Goal: Book appointment/travel/reservation

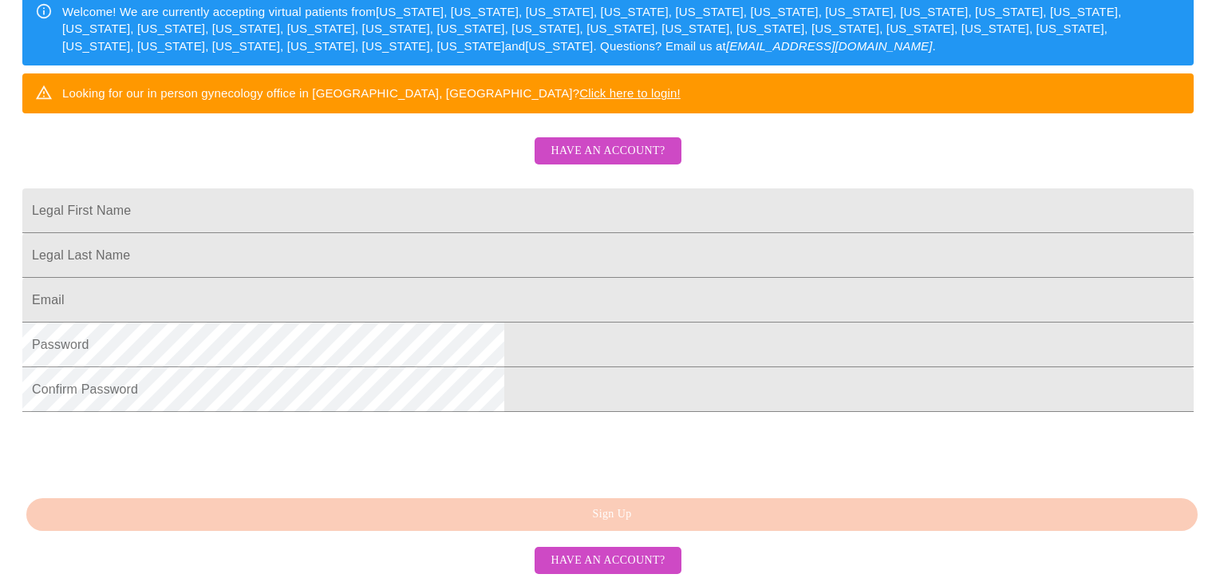
scroll to position [319, 0]
click at [523, 212] on input "Legal First Name" at bounding box center [608, 210] width 1172 height 45
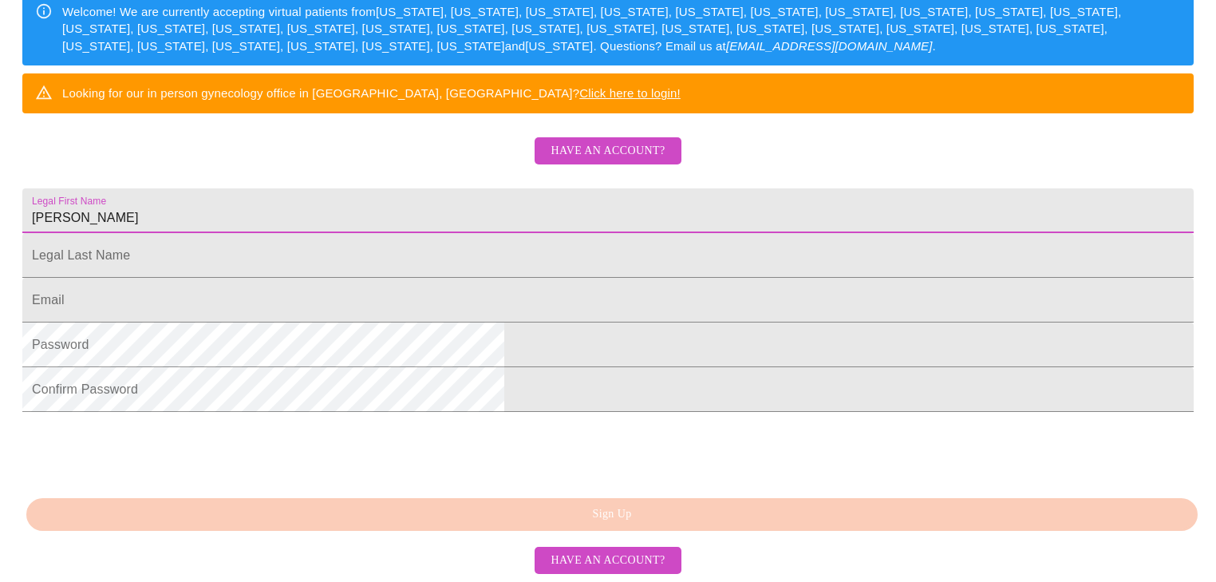
type input "[PERSON_NAME]"
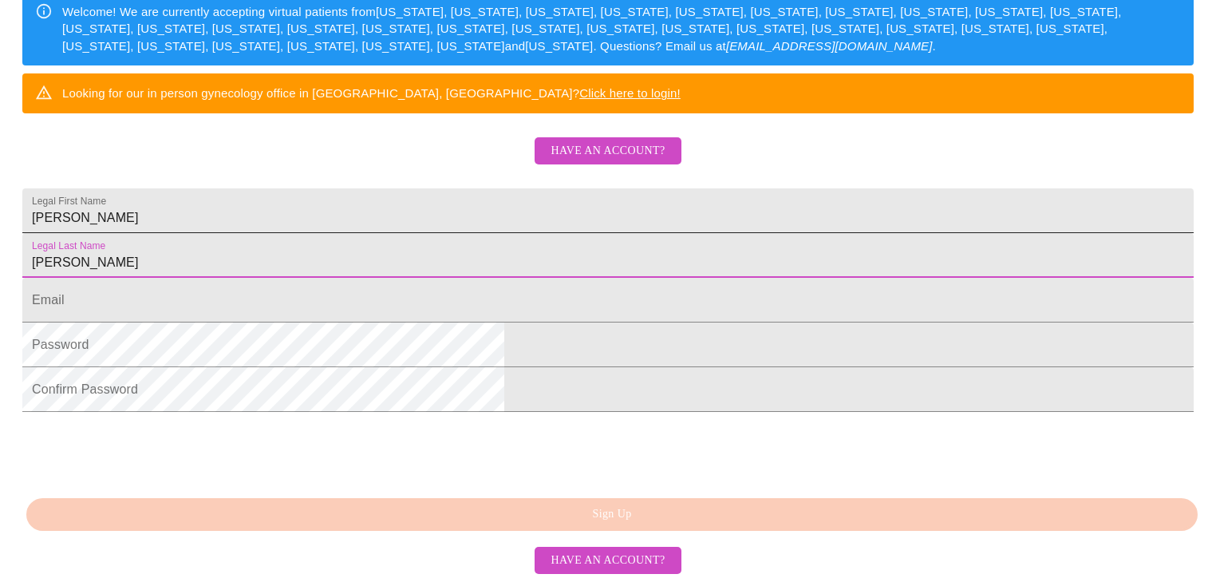
type input "[PERSON_NAME]"
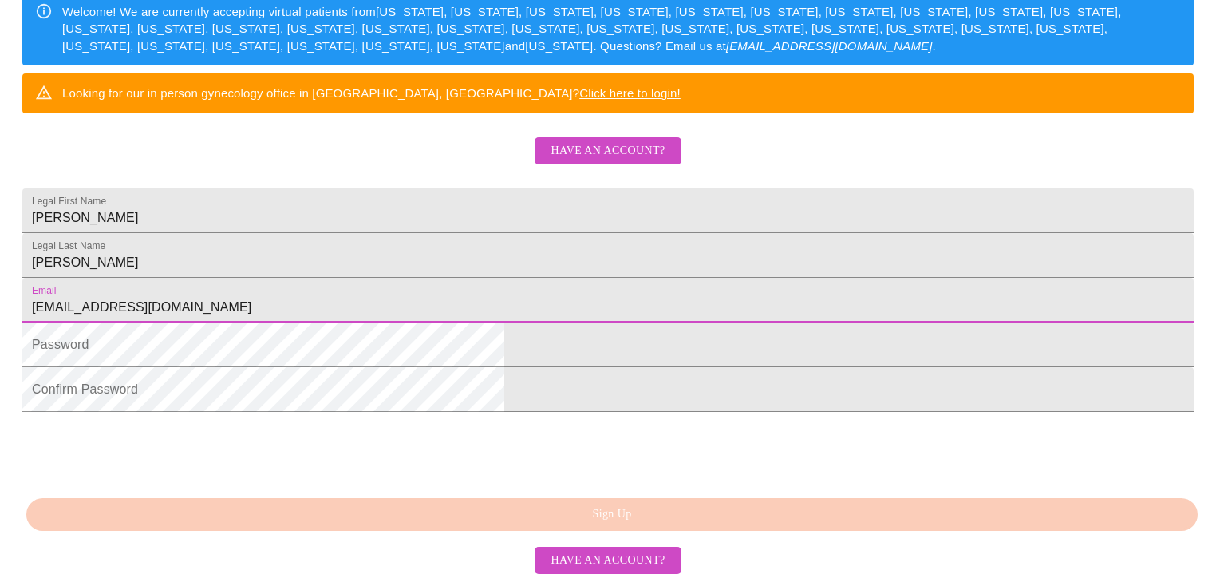
type input "[EMAIL_ADDRESS][DOMAIN_NAME]"
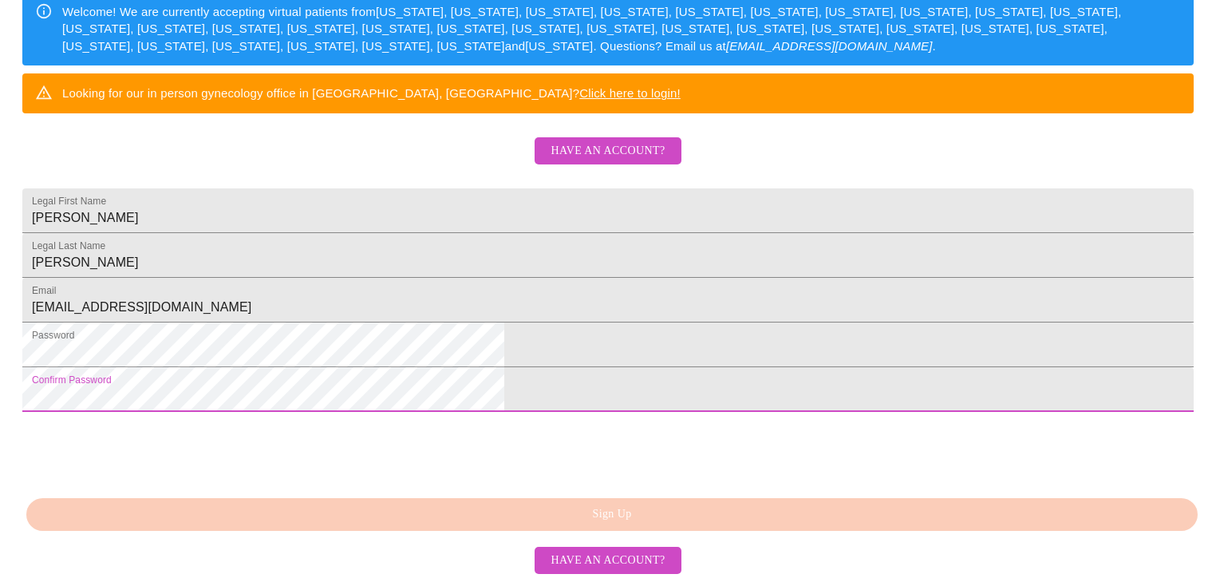
scroll to position [396, 0]
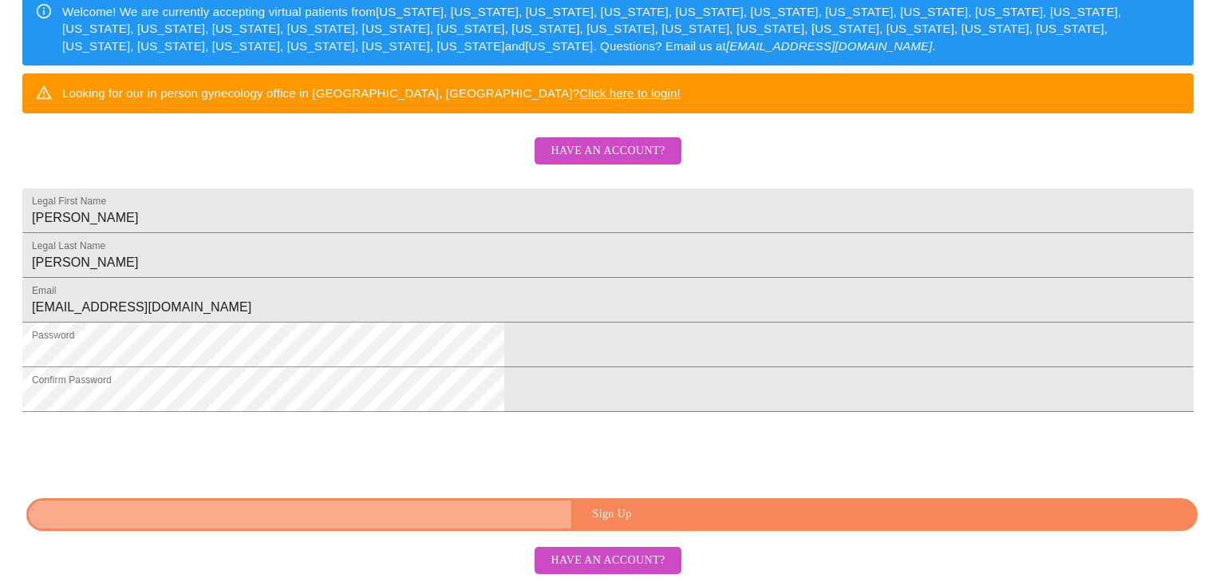
click at [644, 515] on span "Sign Up" at bounding box center [612, 514] width 1135 height 20
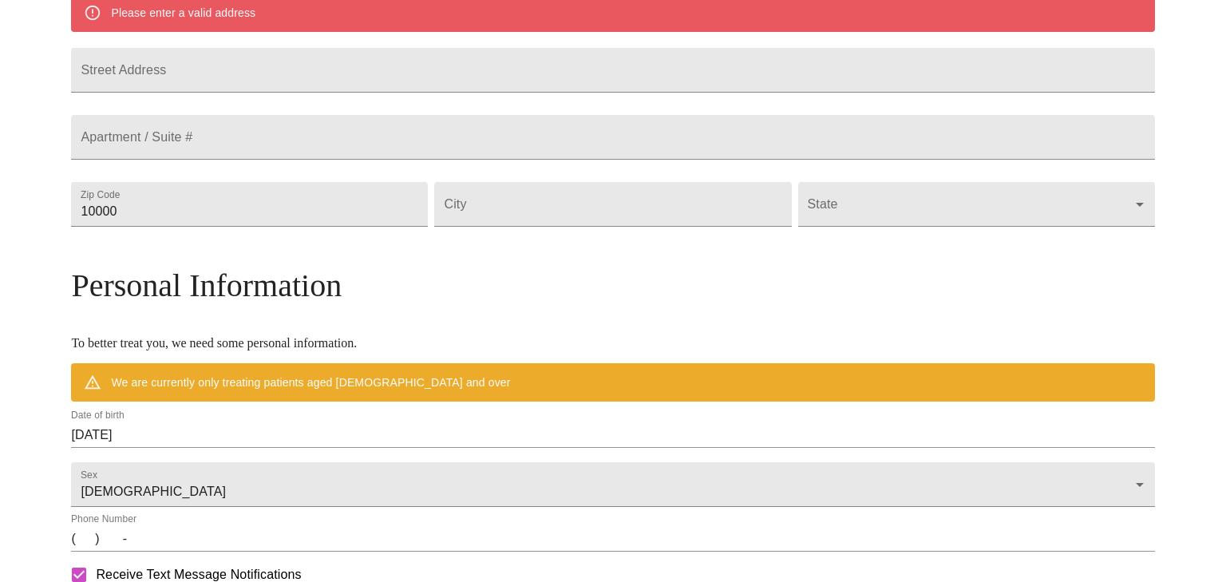
scroll to position [333, 0]
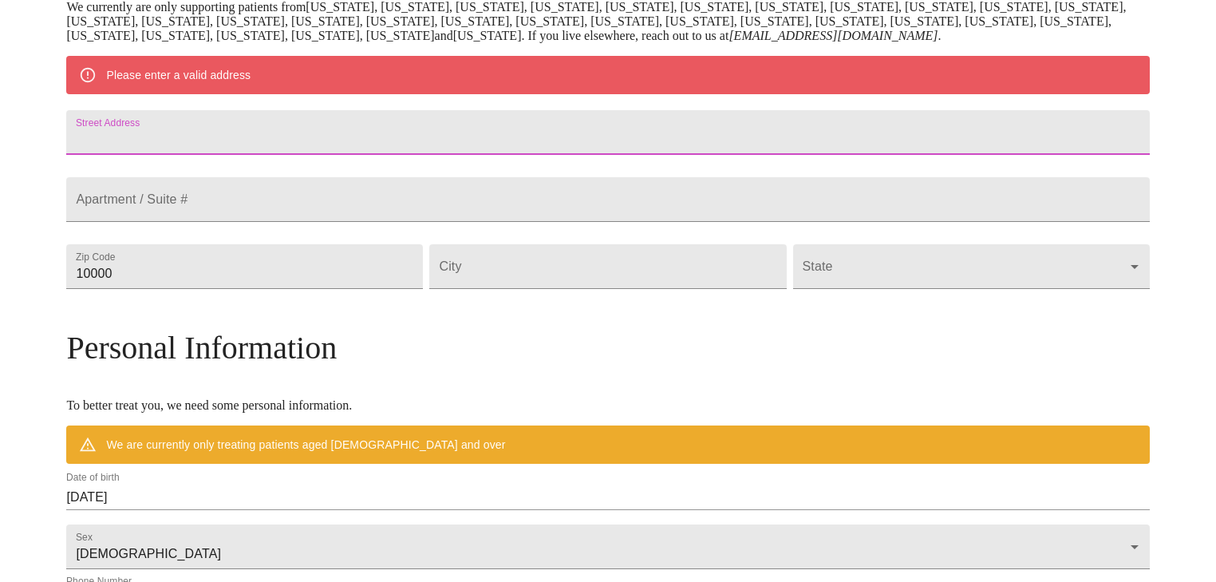
click at [373, 125] on input "Street Address" at bounding box center [607, 132] width 1083 height 45
type input "[STREET_ADDRESS]"
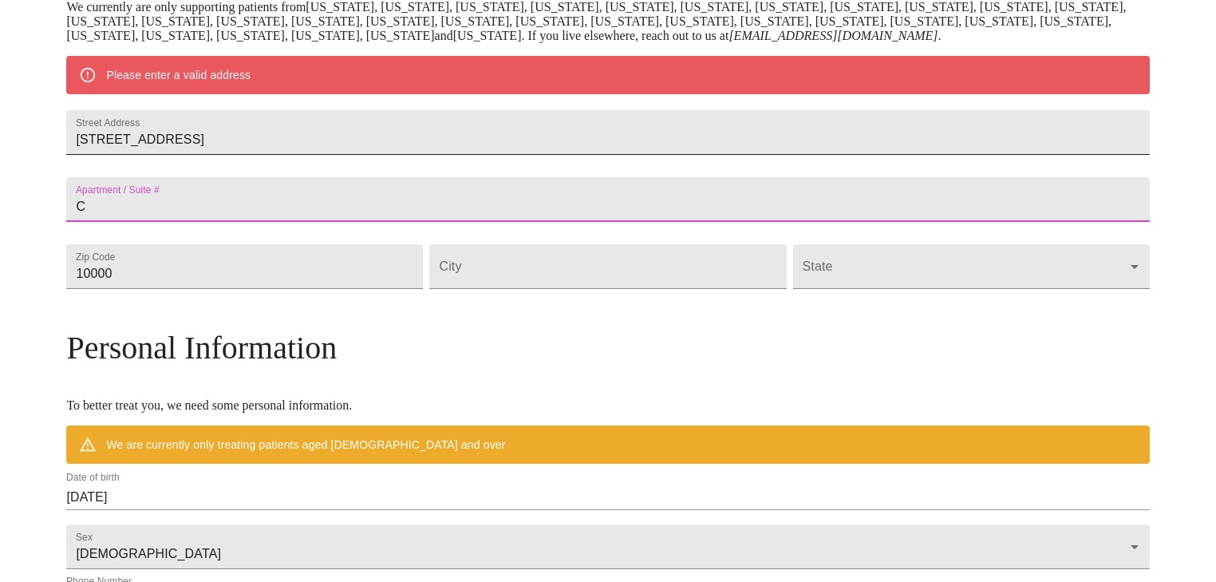
type input "C"
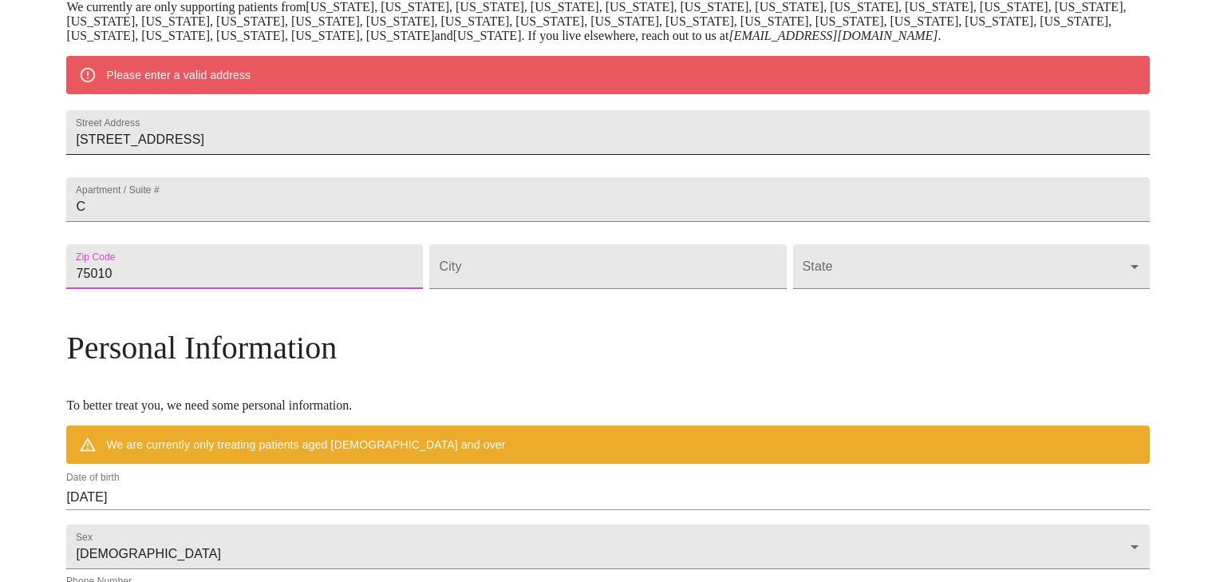
type input "75010"
type input "Carrollton"
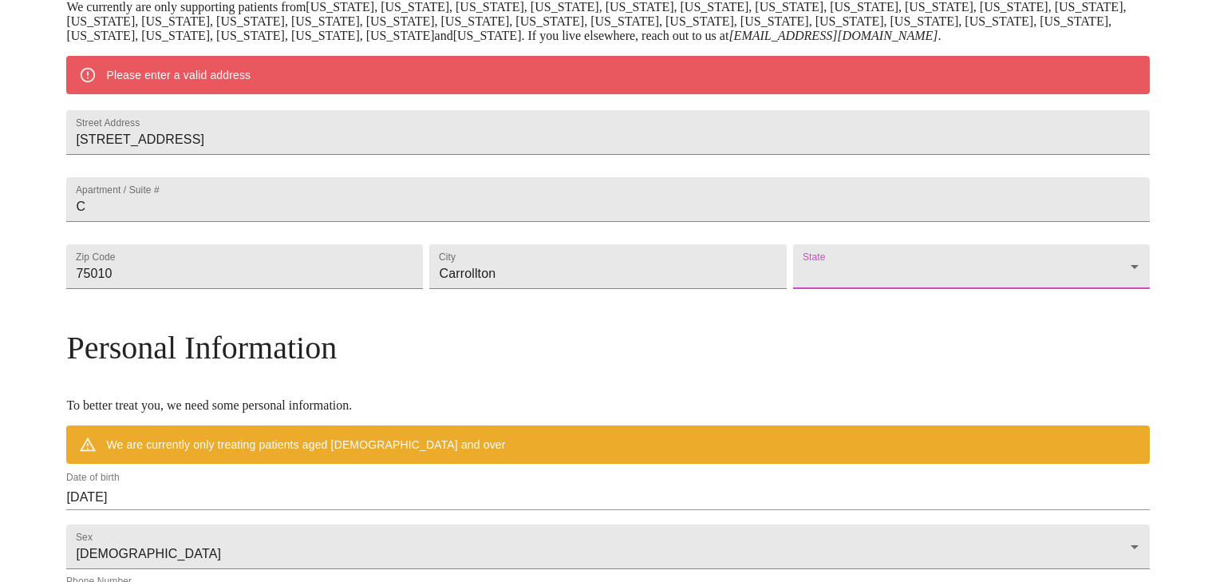
click at [933, 303] on body "MyMenopauseRx Welcome to MyMenopauseRx Since it's your first time here, you'll …" at bounding box center [607, 296] width 1203 height 1244
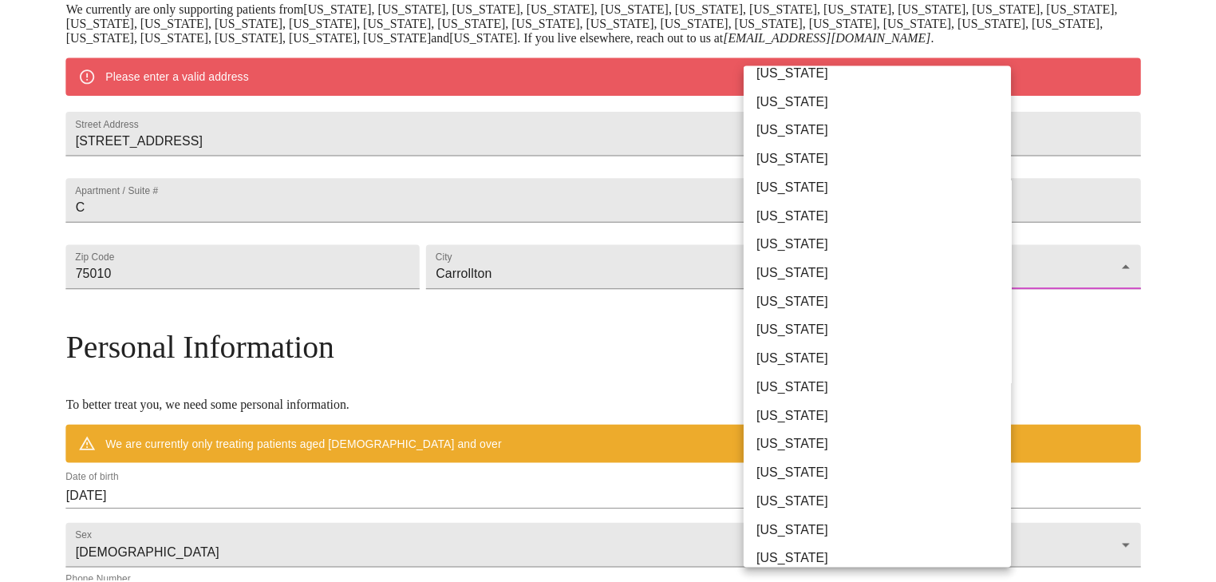
scroll to position [944, 0]
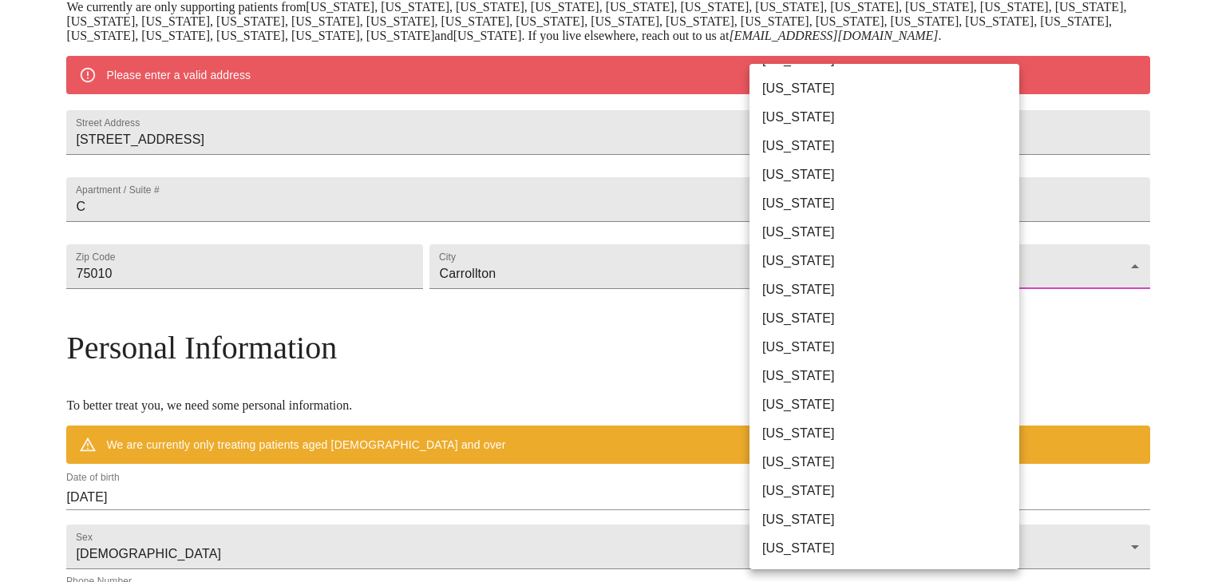
click at [807, 354] on li "[US_STATE]" at bounding box center [888, 347] width 279 height 29
type input "[US_STATE]"
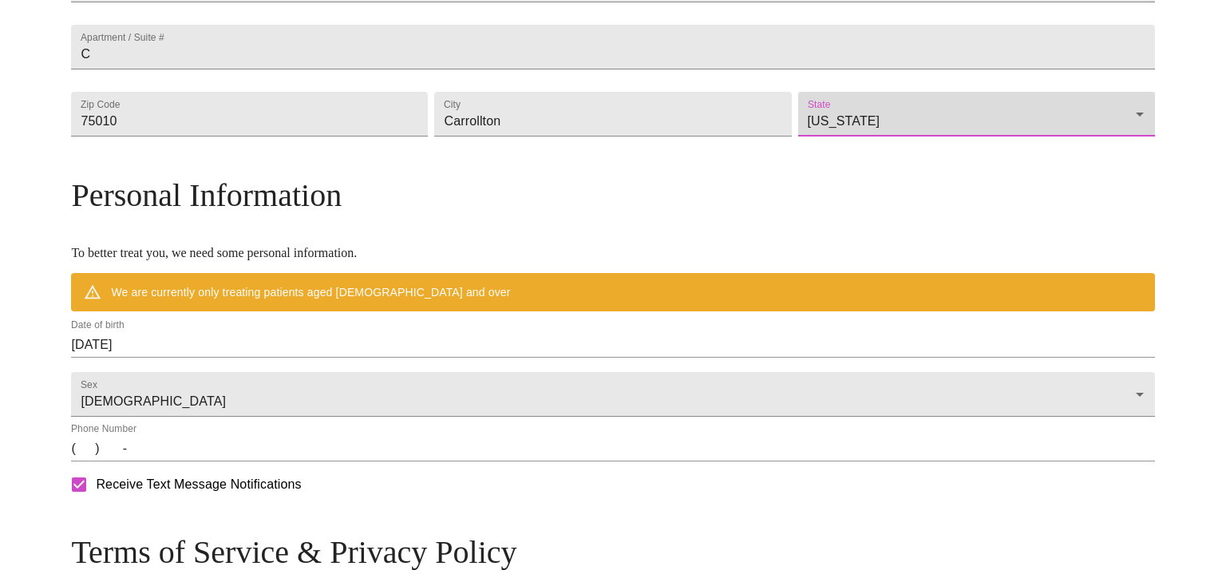
scroll to position [460, 0]
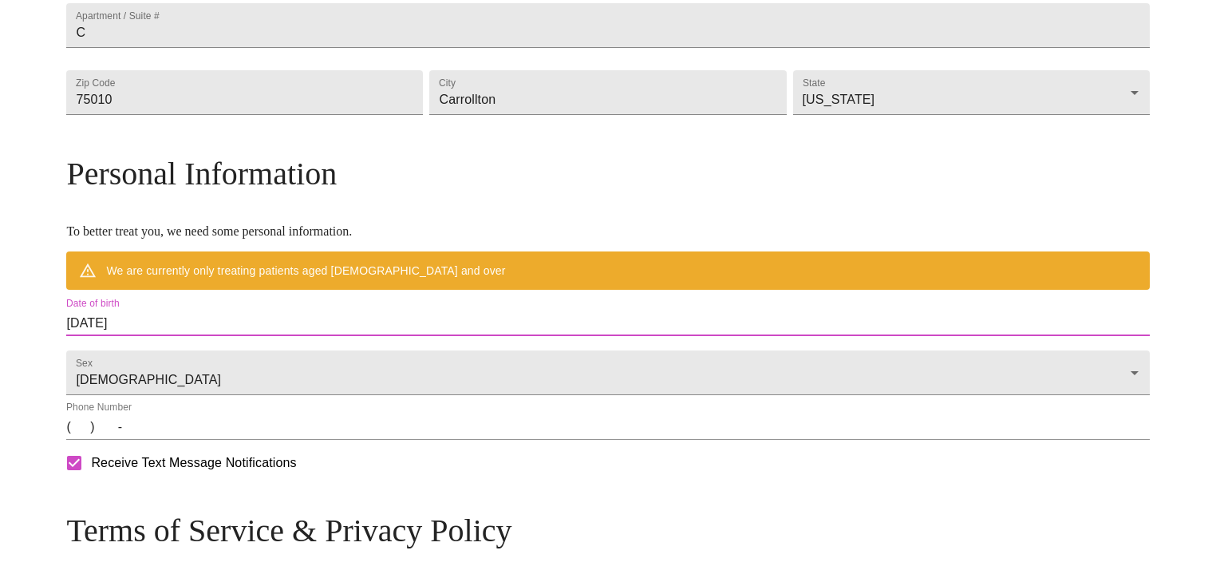
click at [479, 336] on input "[DATE]" at bounding box center [607, 323] width 1083 height 26
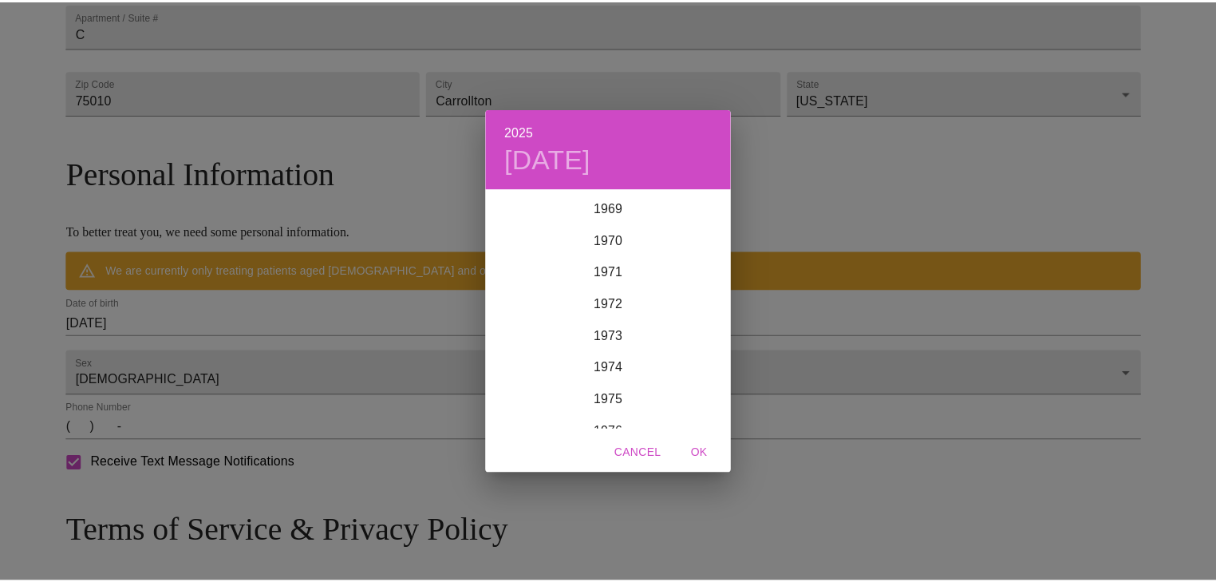
scroll to position [2266, 0]
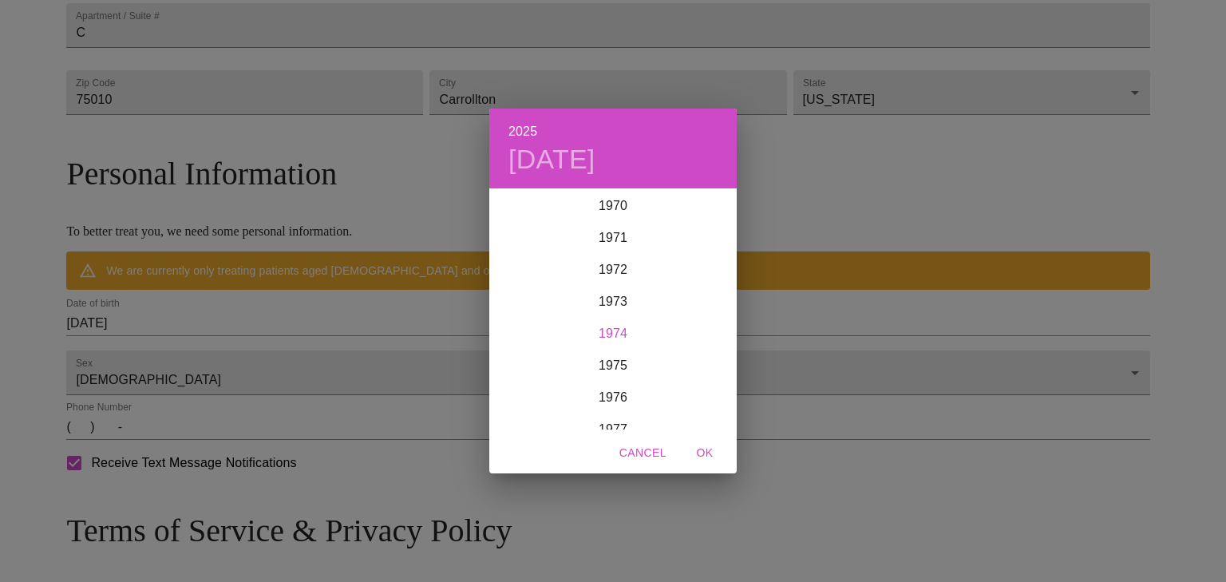
click at [606, 332] on div "1974" at bounding box center [612, 334] width 247 height 32
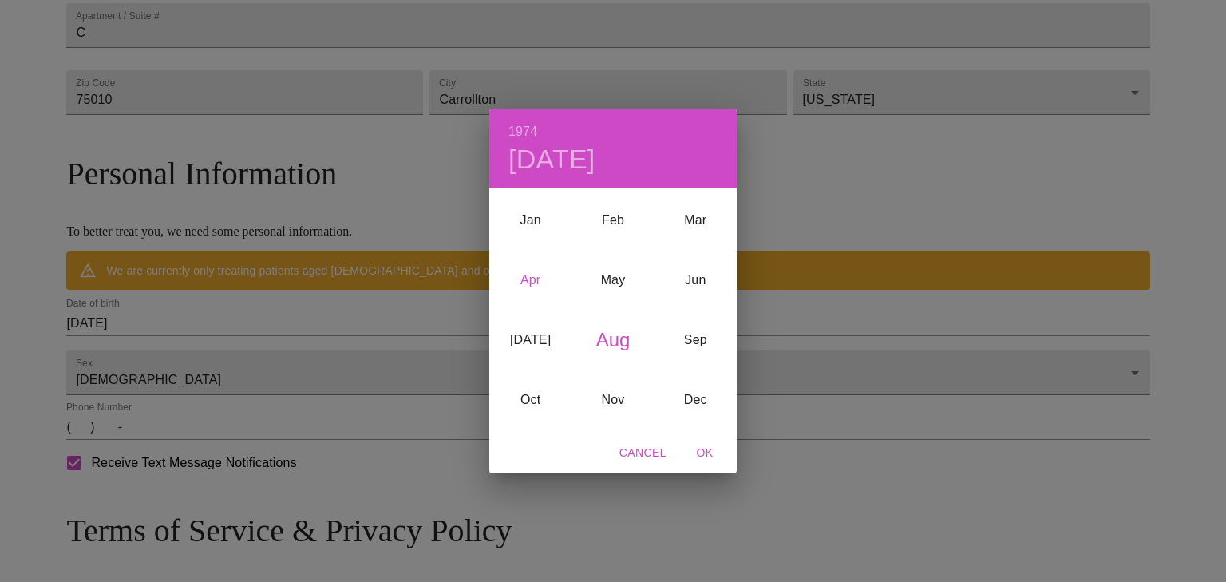
click at [530, 279] on div "Apr" at bounding box center [530, 280] width 82 height 60
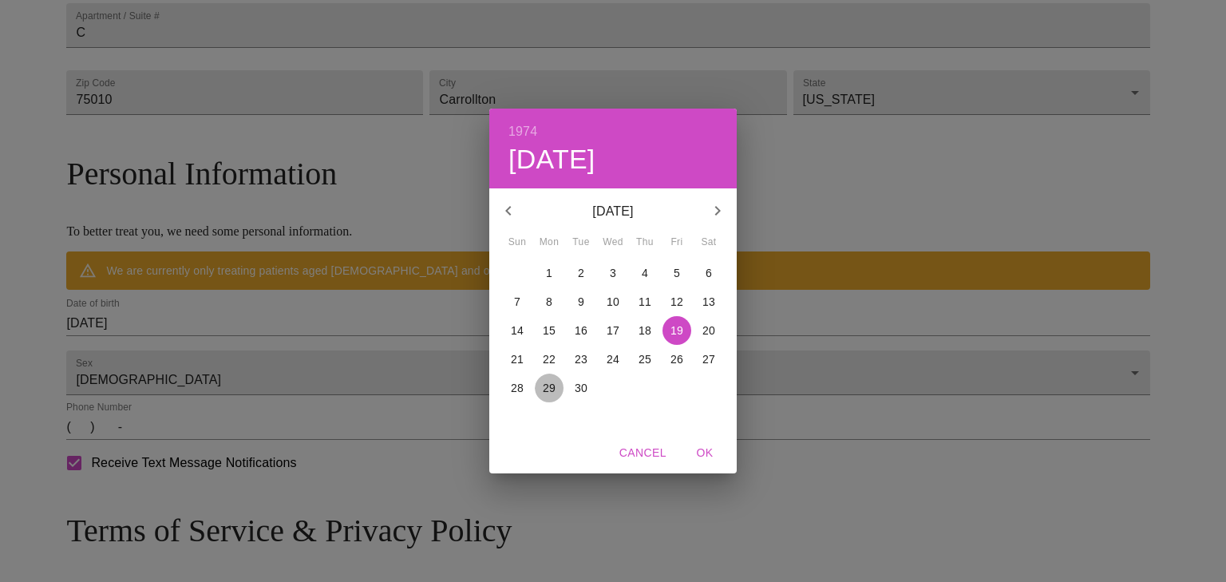
click at [546, 386] on p "29" at bounding box center [549, 388] width 13 height 16
click at [705, 450] on span "OK" at bounding box center [705, 453] width 38 height 20
type input "[DATE]"
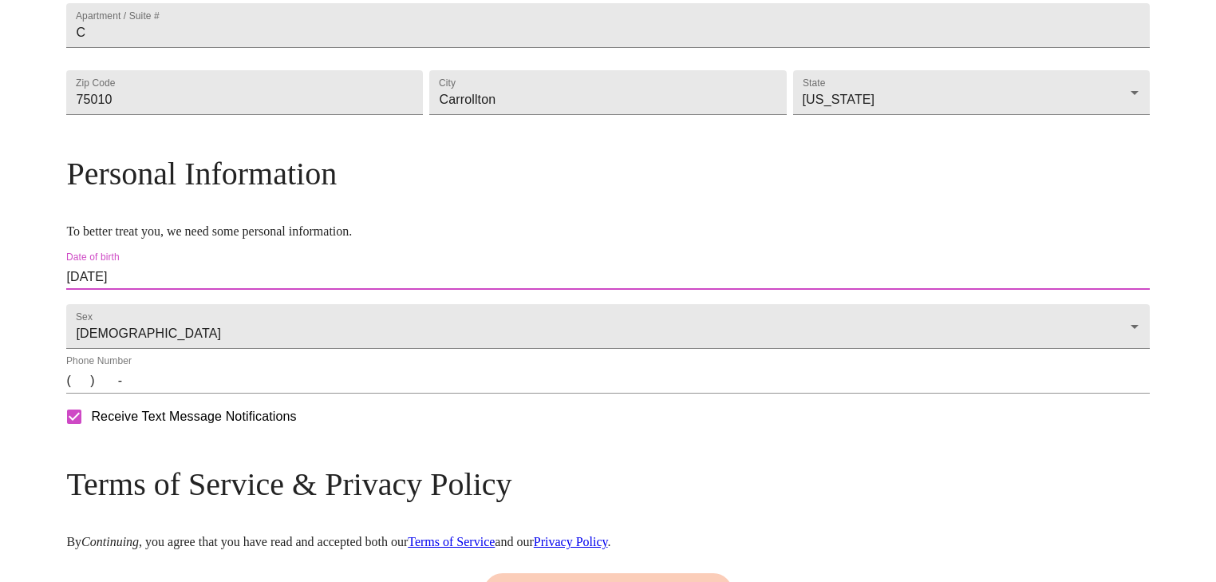
click at [612, 393] on div "Phone Number (   )    -" at bounding box center [607, 374] width 1083 height 38
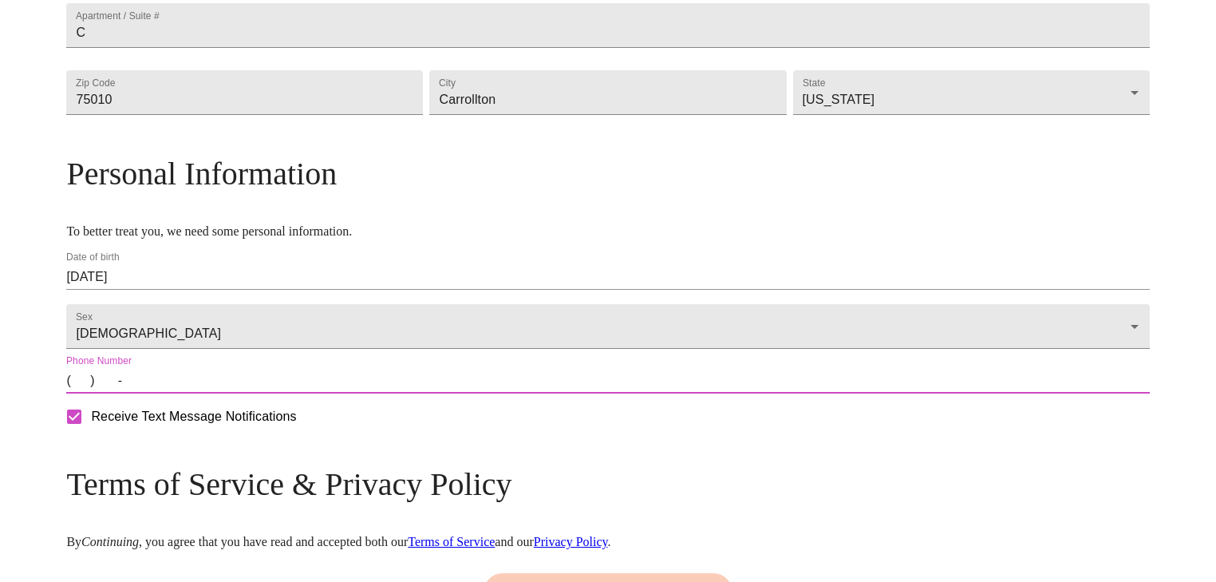
click at [202, 393] on input "(   )    -" at bounding box center [607, 381] width 1083 height 26
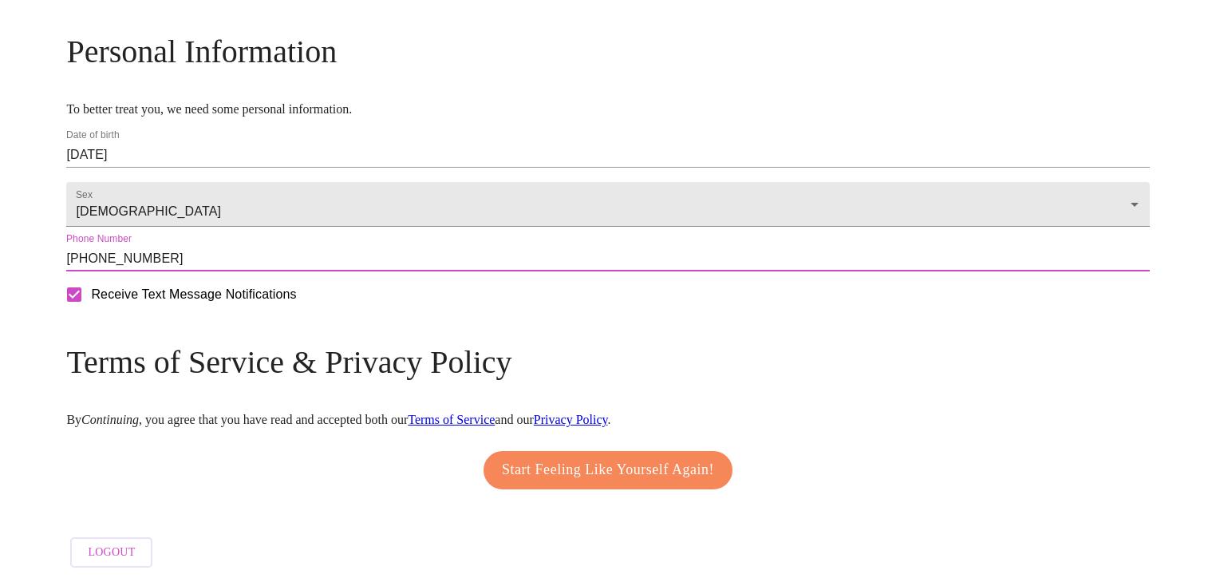
scroll to position [626, 0]
type input "[PHONE_NUMBER]"
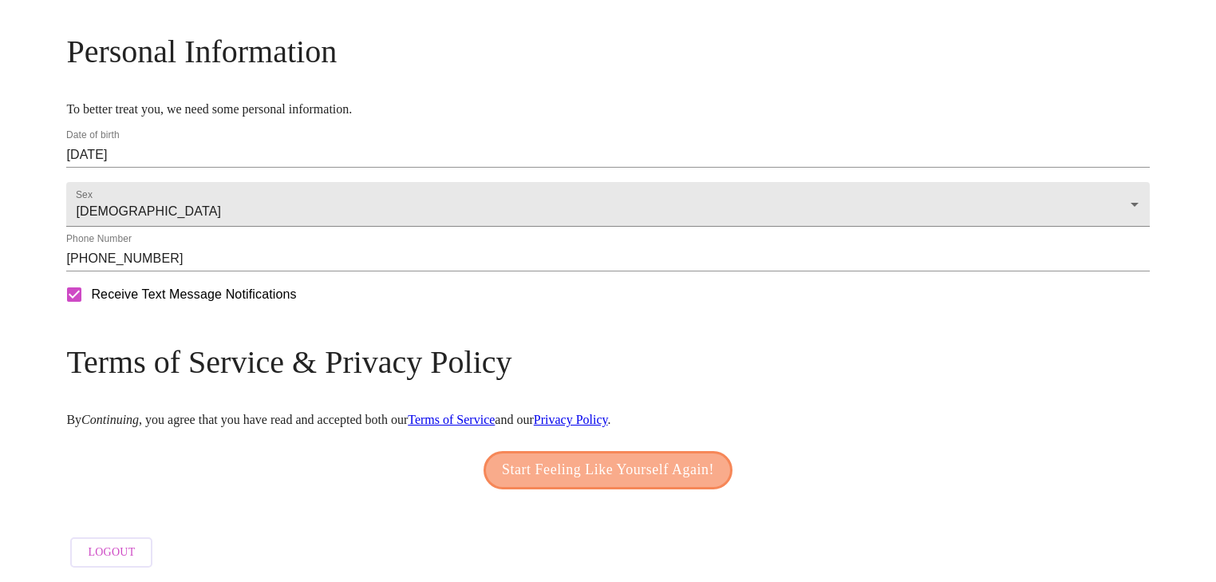
click at [605, 463] on span "Start Feeling Like Yourself Again!" at bounding box center [608, 470] width 212 height 26
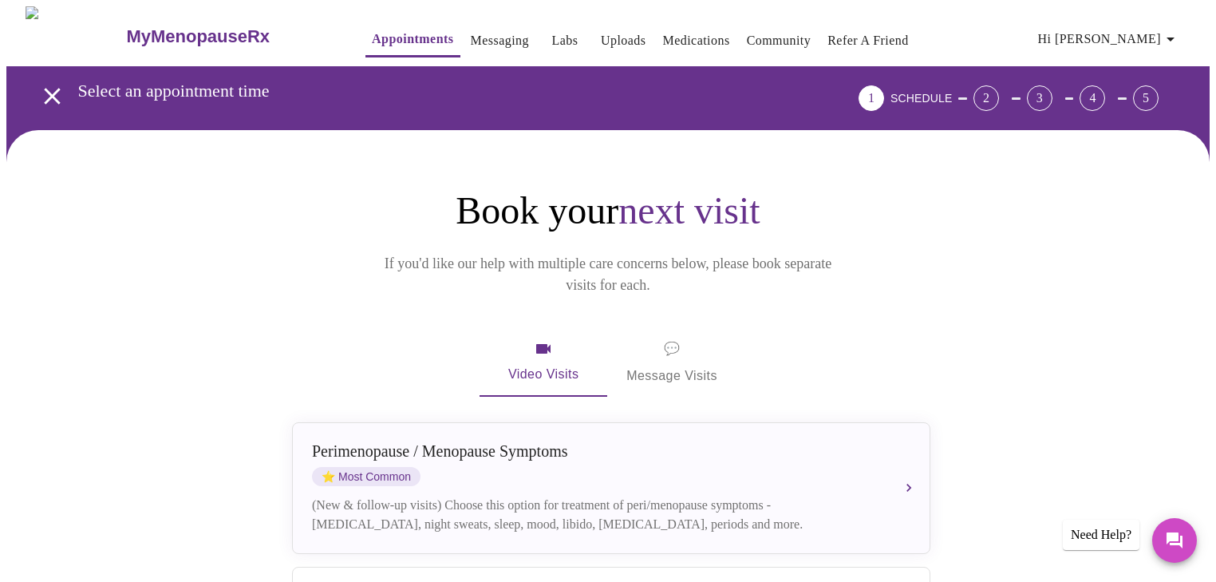
click at [674, 338] on span "💬 Message Visits" at bounding box center [671, 362] width 91 height 49
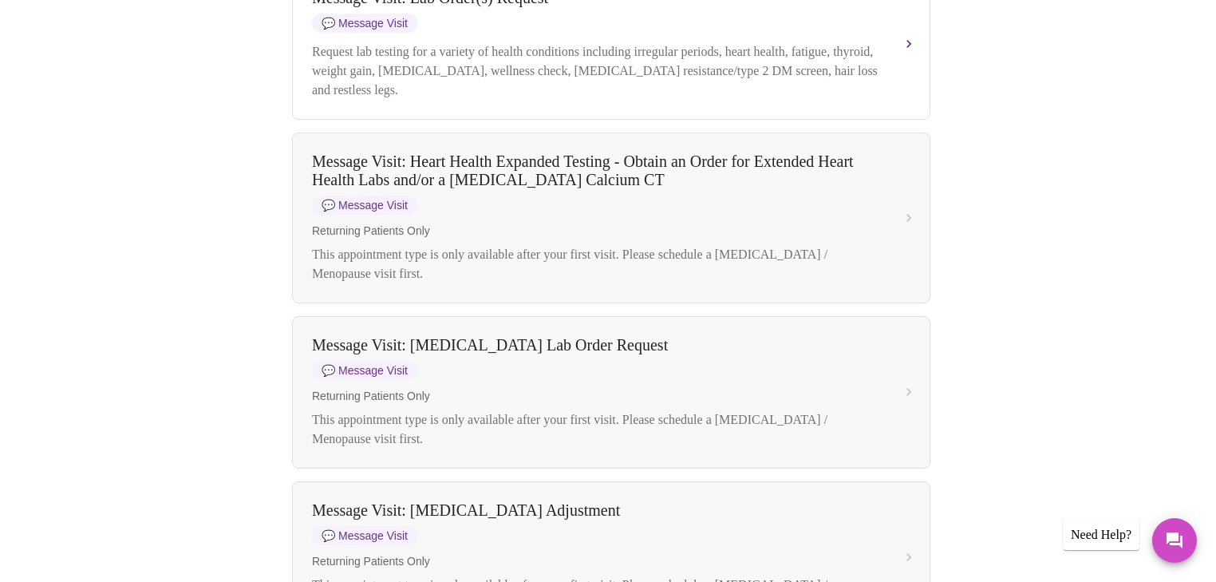
scroll to position [199, 0]
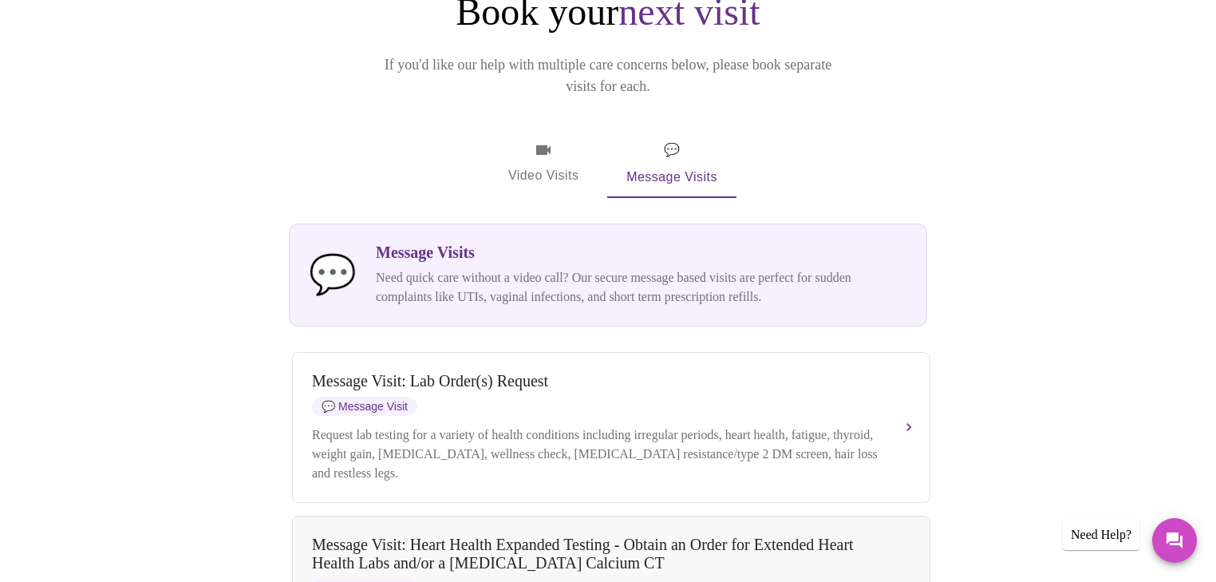
click at [507, 148] on span "Video Visits" at bounding box center [543, 163] width 89 height 46
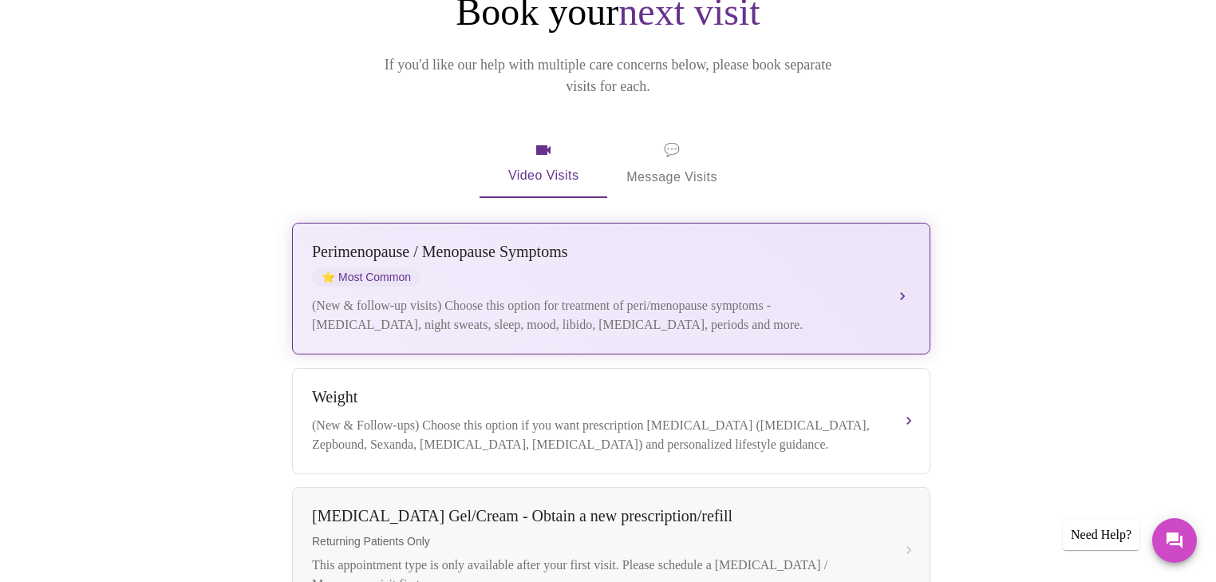
click at [417, 267] on span "⭐ Most Common" at bounding box center [366, 276] width 109 height 19
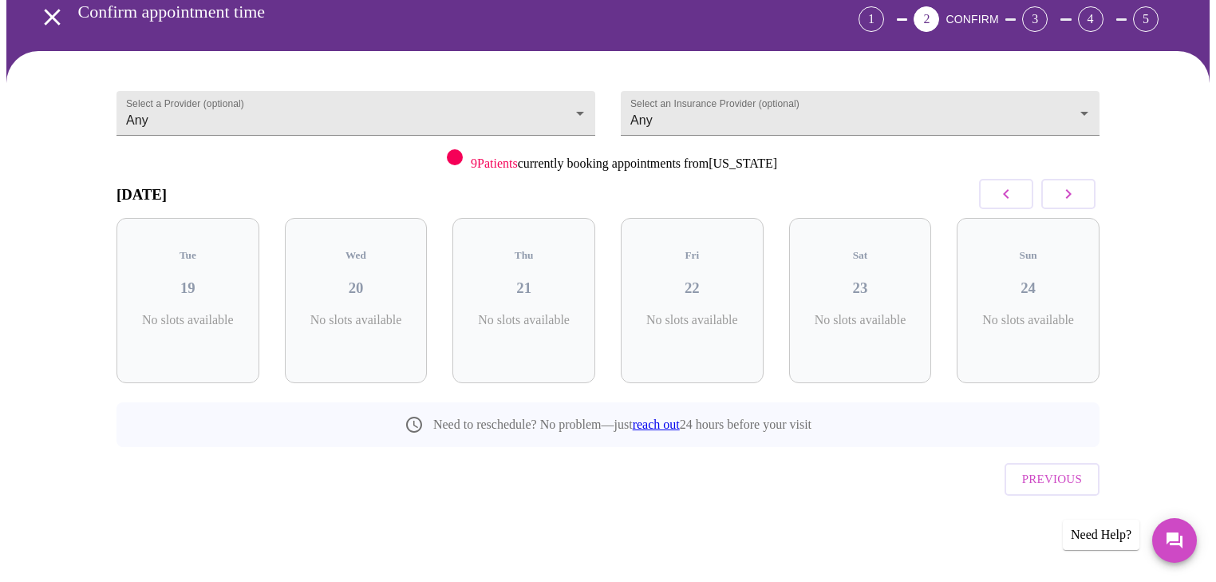
scroll to position [45, 0]
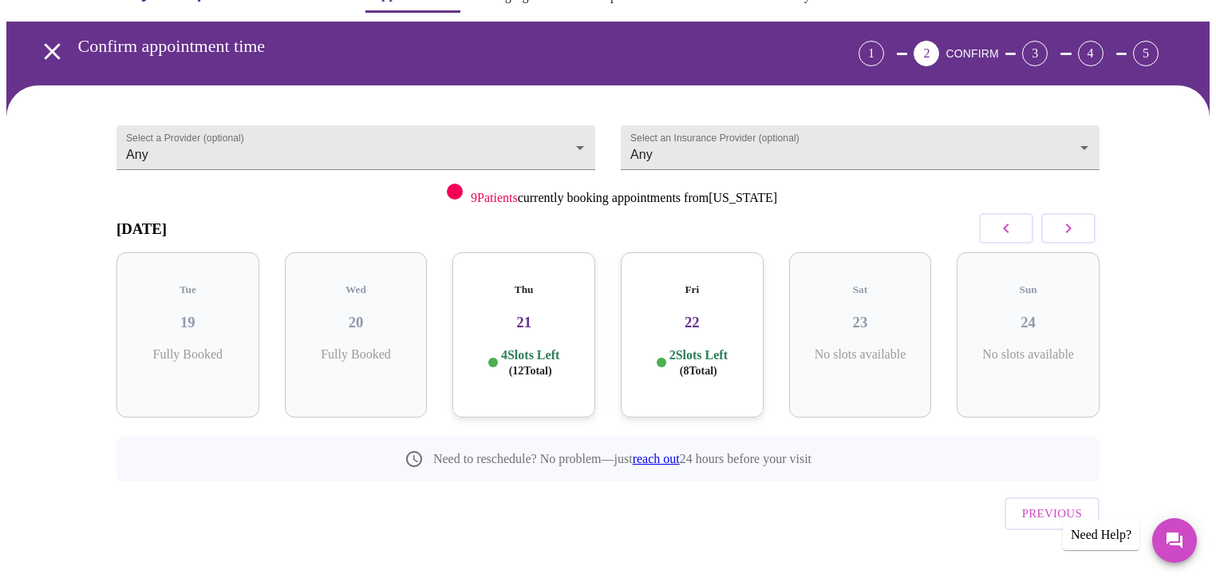
click at [524, 314] on h3 "21" at bounding box center [523, 323] width 117 height 18
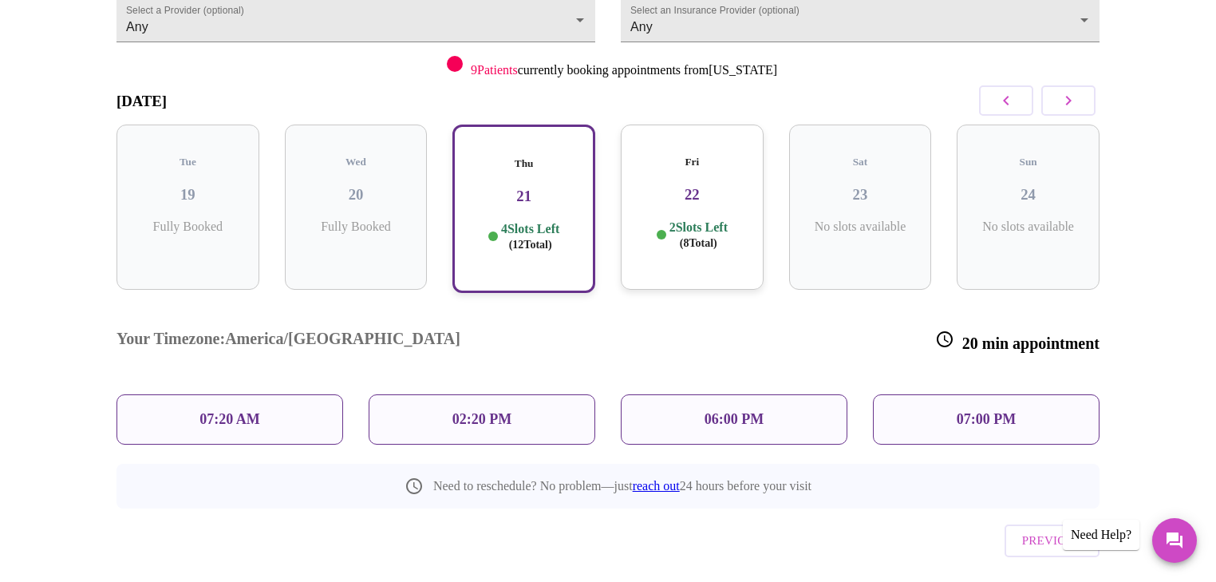
scroll to position [173, 0]
click at [702, 393] on div "06:00 PM" at bounding box center [734, 418] width 227 height 50
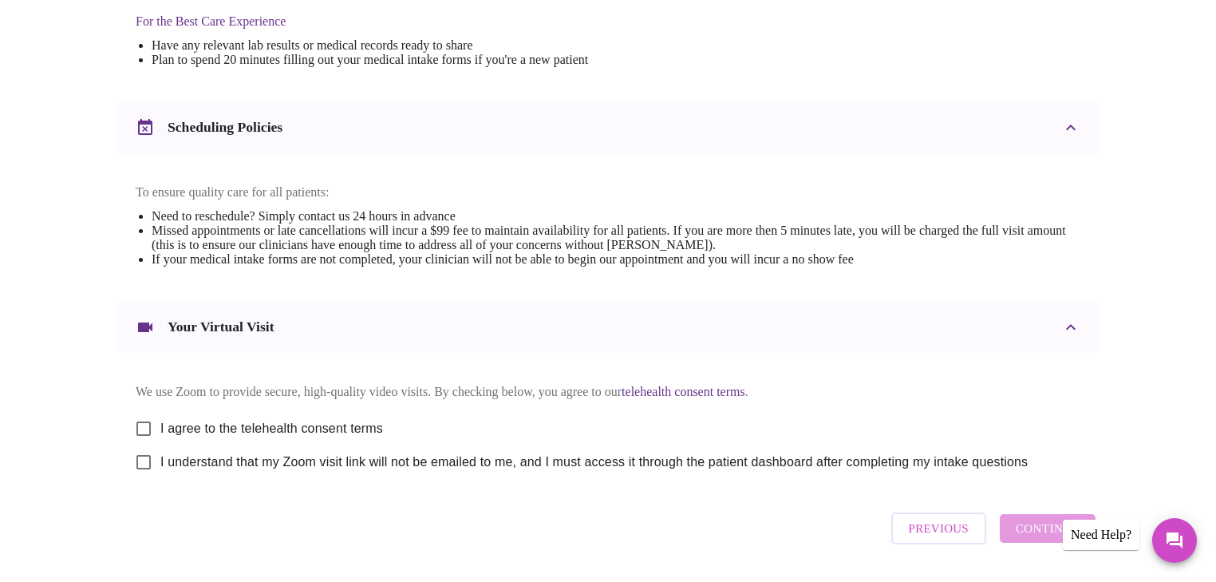
scroll to position [511, 0]
